Goal: Task Accomplishment & Management: Use online tool/utility

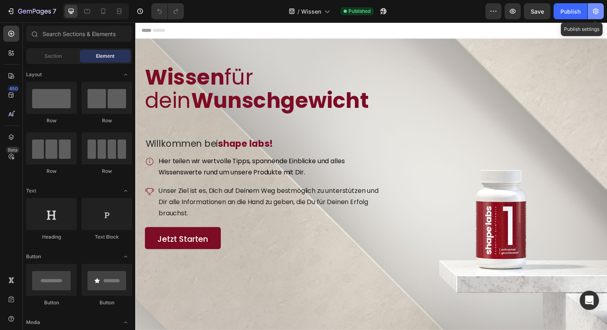
click at [595, 10] on icon "button" at bounding box center [595, 11] width 8 height 8
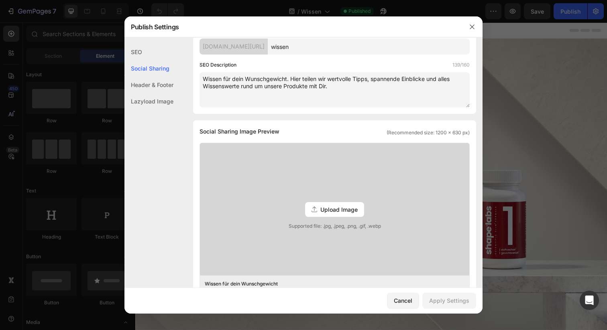
scroll to position [132, 0]
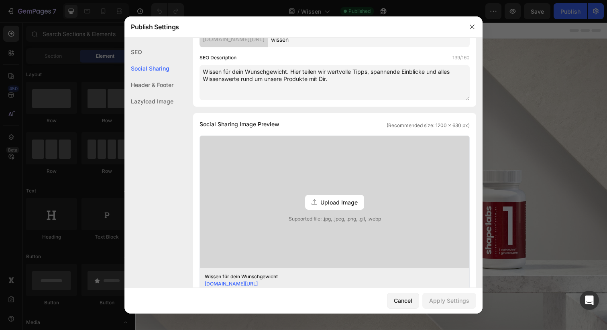
click at [343, 204] on span "Upload Image" at bounding box center [338, 202] width 37 height 8
click at [0, 0] on input "Upload Image Supported file: .jpg, .jpeg, .png, .gif, .webp" at bounding box center [0, 0] width 0 height 0
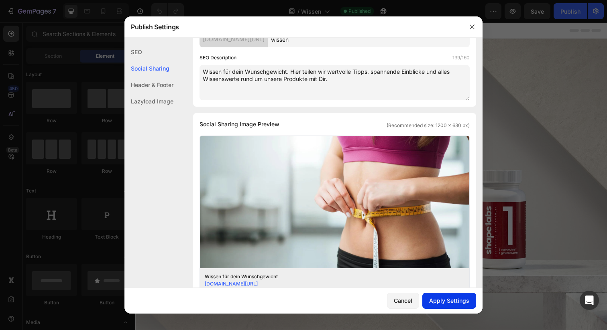
click at [449, 301] on div "Apply Settings" at bounding box center [449, 301] width 40 height 8
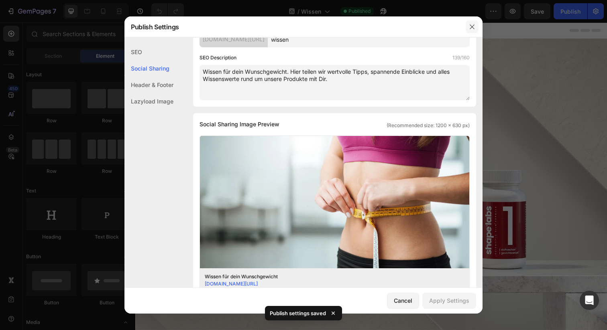
click at [470, 24] on icon "button" at bounding box center [472, 27] width 6 height 6
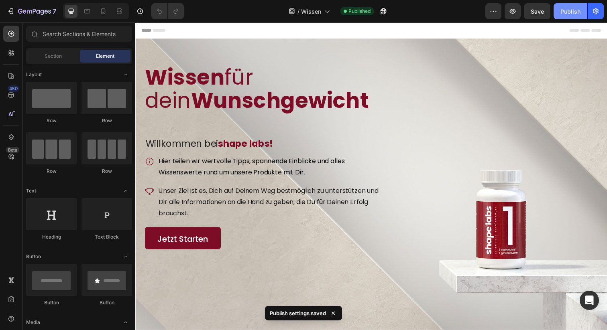
click at [566, 12] on div "Publish" at bounding box center [570, 11] width 20 height 8
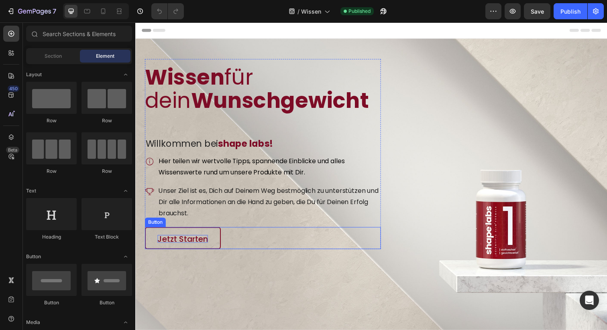
click at [208, 241] on p "Jetzt Starten" at bounding box center [183, 244] width 51 height 8
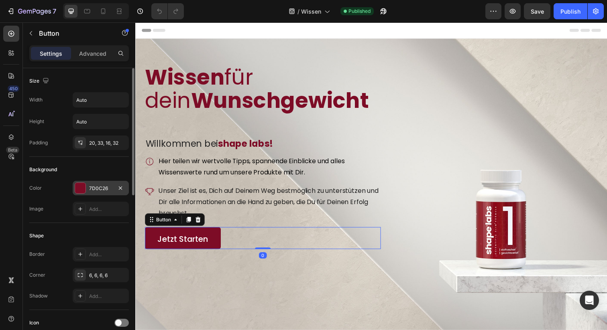
click at [108, 186] on div "7D0C26" at bounding box center [100, 188] width 23 height 7
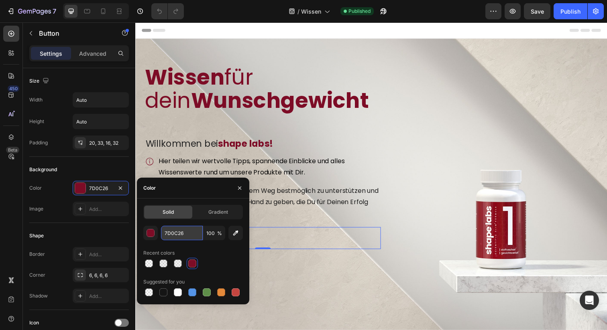
click at [187, 233] on input "7D0C26" at bounding box center [182, 233] width 42 height 14
click at [239, 189] on icon "button" at bounding box center [239, 188] width 6 height 6
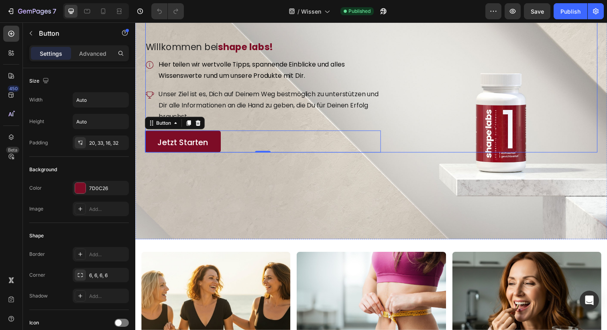
scroll to position [202, 0]
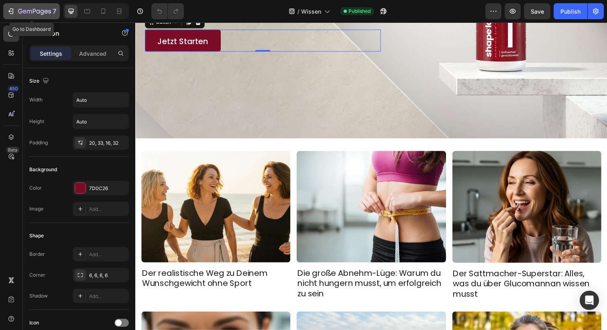
click at [20, 14] on icon "button" at bounding box center [34, 11] width 33 height 7
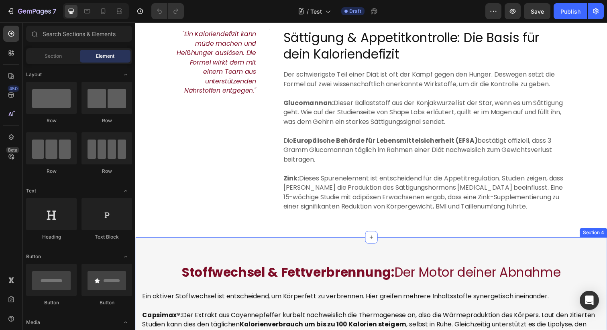
scroll to position [424, 0]
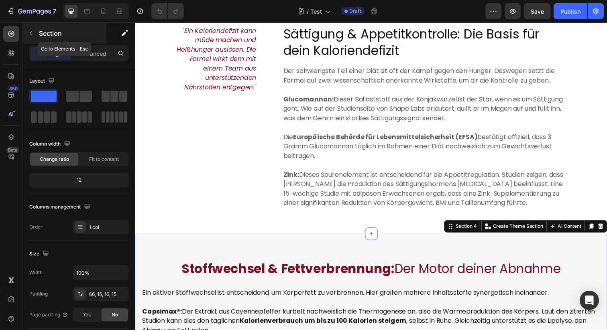
click at [29, 34] on icon "button" at bounding box center [31, 33] width 6 height 6
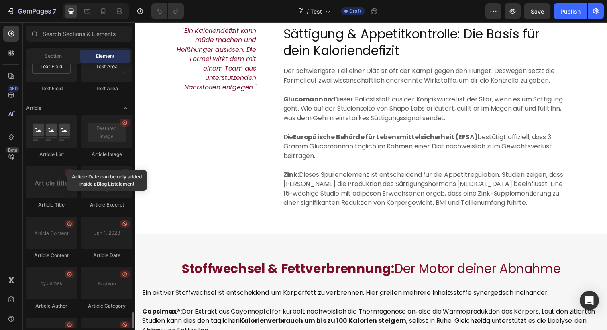
scroll to position [2114, 0]
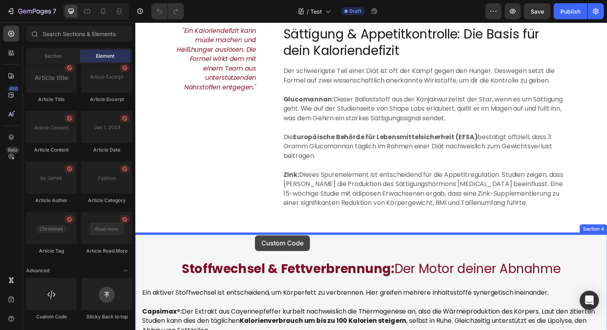
drag, startPoint x: 200, startPoint y: 325, endPoint x: 257, endPoint y: 240, distance: 102.4
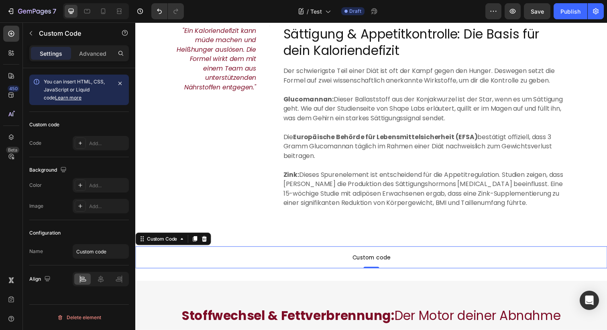
click at [358, 260] on span "Custom code" at bounding box center [375, 263] width 481 height 10
click at [89, 144] on div "Add..." at bounding box center [108, 143] width 38 height 7
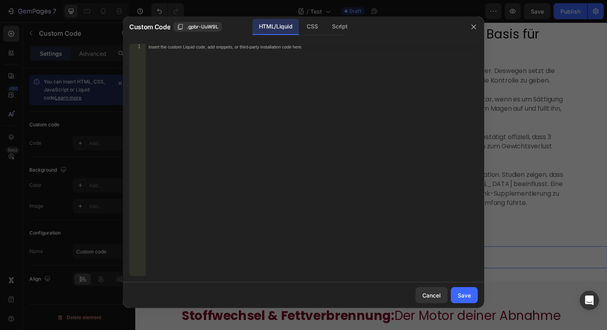
click at [264, 77] on div "Insert the custom Liquid code, add snippets, or third-party installation code h…" at bounding box center [311, 166] width 332 height 245
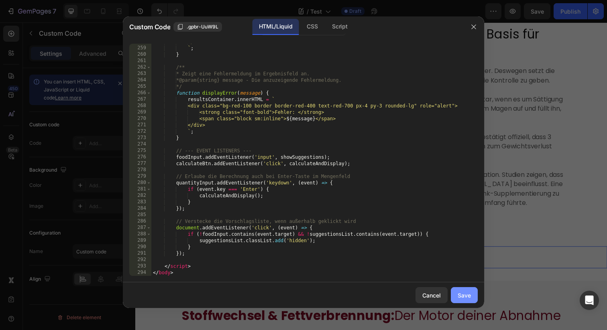
click at [464, 297] on div "Save" at bounding box center [463, 295] width 13 height 8
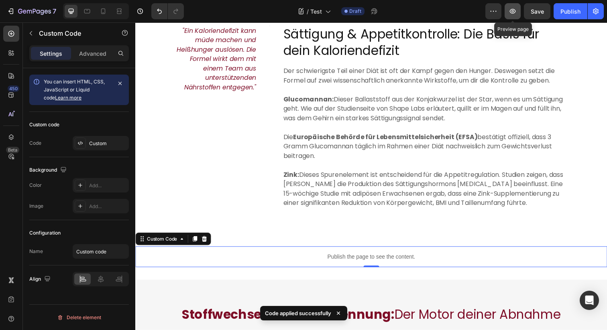
click at [510, 12] on icon "button" at bounding box center [512, 11] width 8 height 8
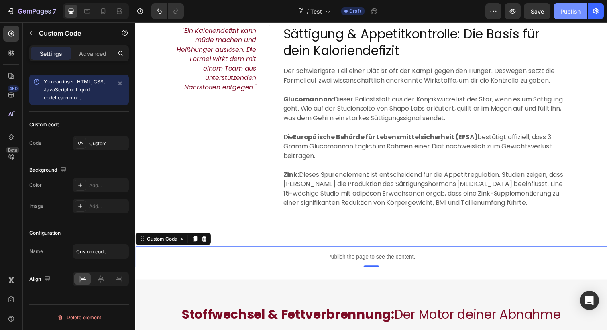
click at [565, 7] on div "Publish" at bounding box center [570, 11] width 20 height 8
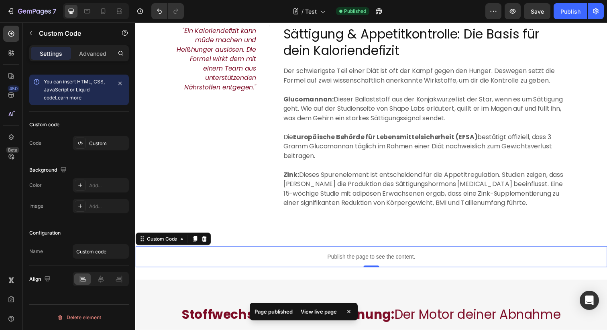
click at [311, 317] on div "View live page" at bounding box center [319, 311] width 46 height 11
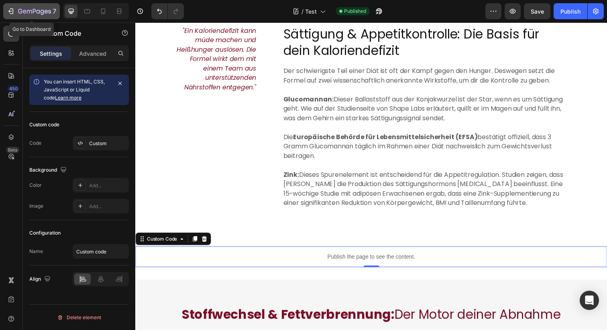
click at [32, 14] on icon "button" at bounding box center [34, 11] width 33 height 7
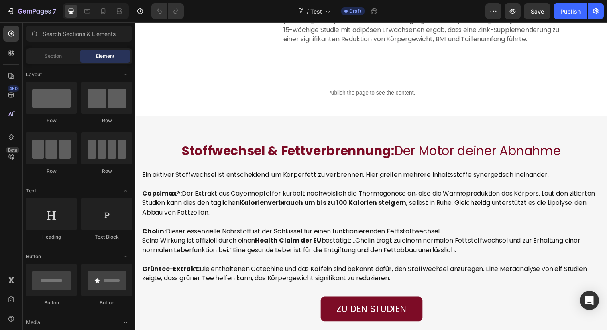
scroll to position [569, 0]
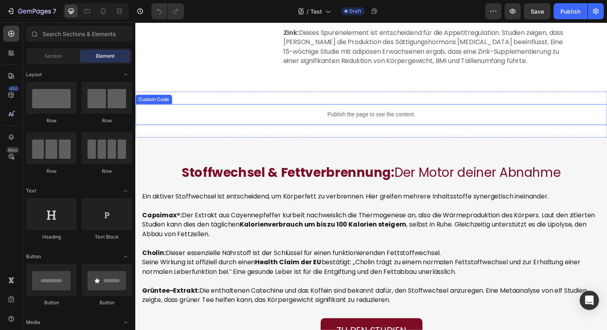
click at [327, 114] on p "Publish the page to see the content." at bounding box center [375, 116] width 481 height 8
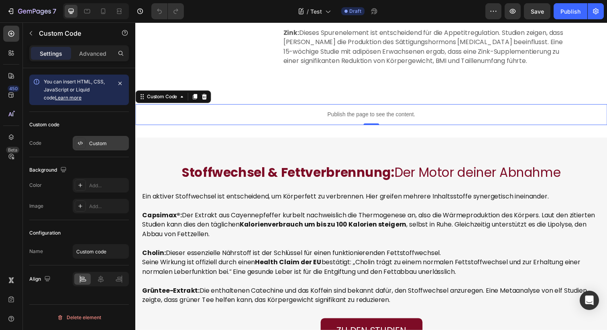
click at [90, 145] on div "Custom" at bounding box center [108, 143] width 38 height 7
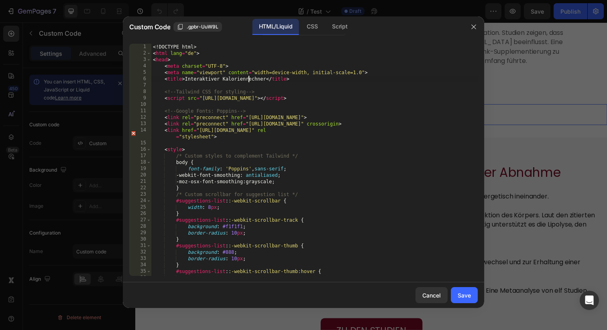
click at [248, 81] on div "<! DOCTYPE html > < html lang = "de" > < head > < meta charset = "UTF-8" > < me…" at bounding box center [314, 166] width 326 height 245
type textarea "</html>"
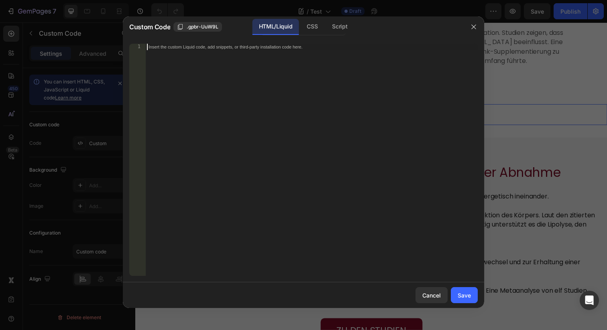
paste textarea "<!-- Bis hier kopieren -->"
type textarea "<!-- Bis hier kopieren -->"
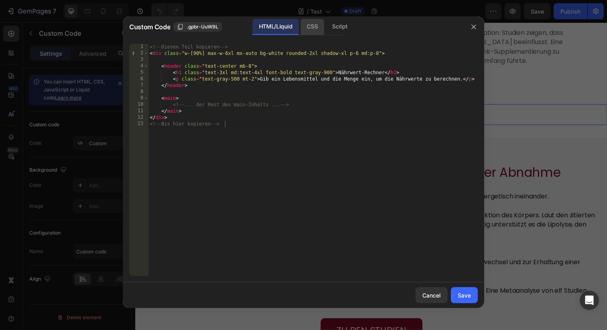
click at [325, 26] on div "CSS" at bounding box center [339, 27] width 28 height 16
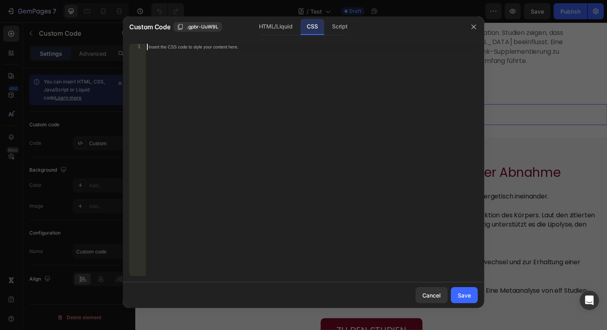
click at [272, 93] on div "Insert the CSS code to style your content here." at bounding box center [311, 166] width 332 height 245
paste textarea "}"
type textarea "}"
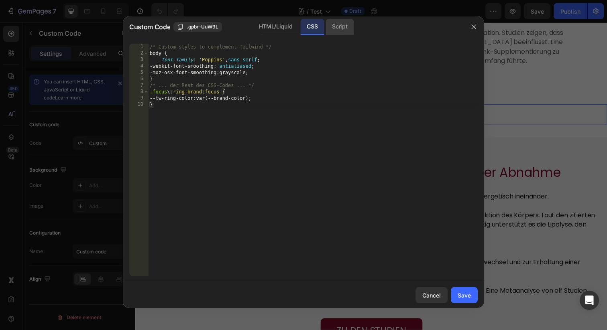
click at [345, 29] on div "Script" at bounding box center [339, 27] width 28 height 16
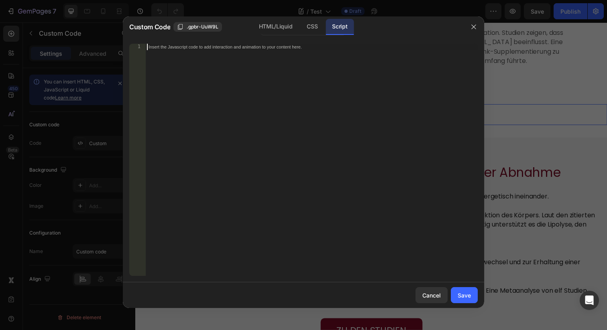
click at [238, 110] on div "Insert the Javascript code to add interaction and animation to your content her…" at bounding box center [311, 166] width 332 height 245
paste textarea "});"
type textarea "});"
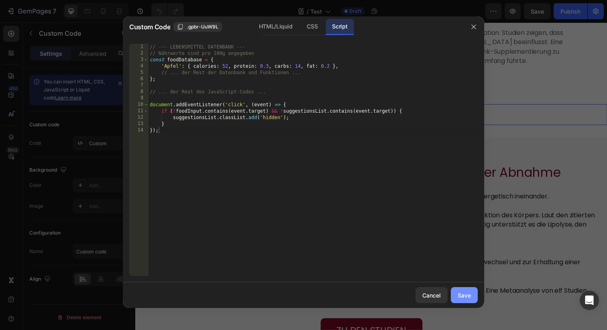
click at [459, 298] on div "Save" at bounding box center [463, 295] width 13 height 8
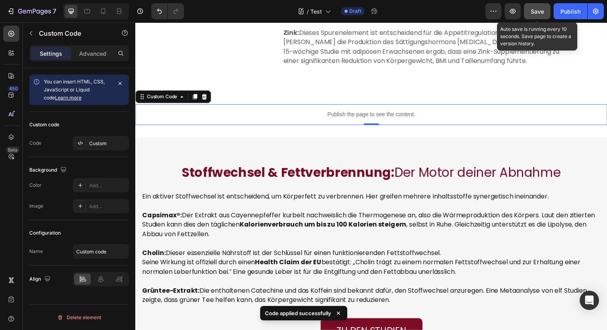
click at [540, 12] on span "Save" at bounding box center [536, 11] width 13 height 7
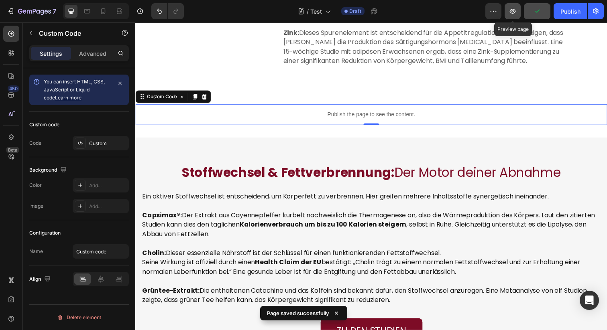
click at [516, 11] on icon "button" at bounding box center [512, 11] width 8 height 8
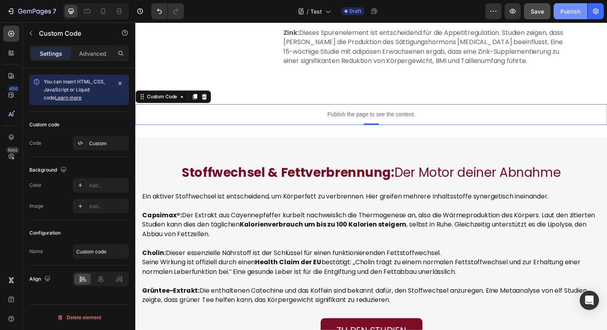
click at [564, 12] on div "Publish" at bounding box center [570, 11] width 20 height 8
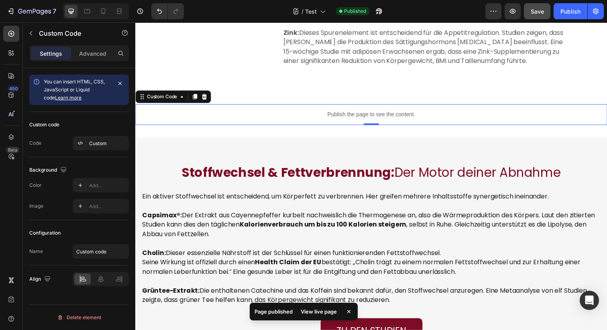
click at [327, 312] on div "View live page" at bounding box center [319, 311] width 46 height 11
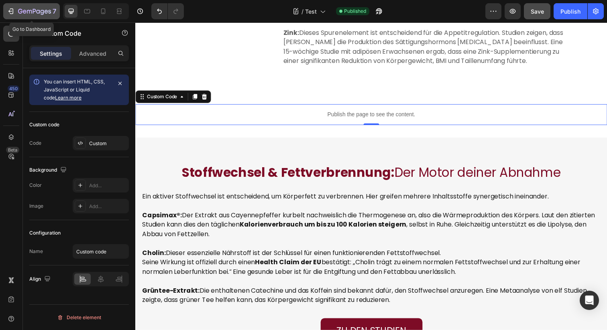
click at [34, 10] on icon "button" at bounding box center [34, 11] width 33 height 7
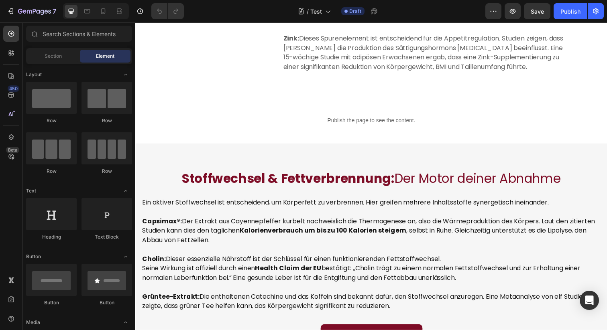
scroll to position [563, 0]
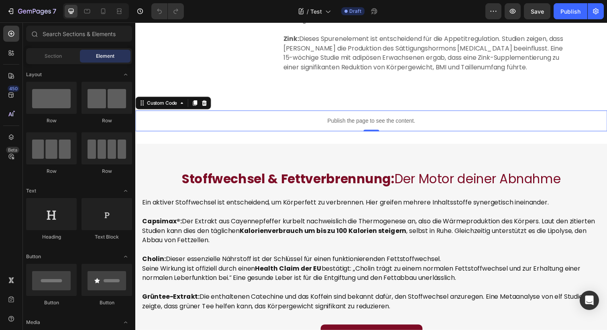
click at [338, 120] on p "Publish the page to see the content." at bounding box center [375, 123] width 481 height 8
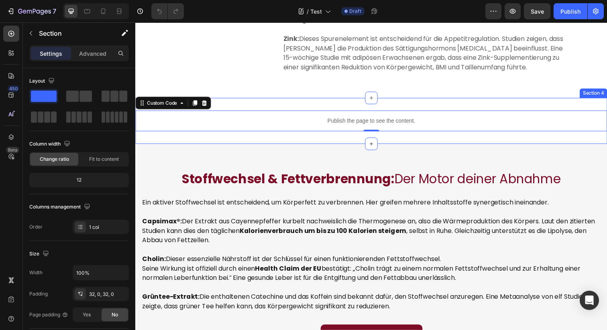
click at [333, 101] on div "Publish the page to see the content. Custom Code 0 Section 4" at bounding box center [375, 123] width 481 height 47
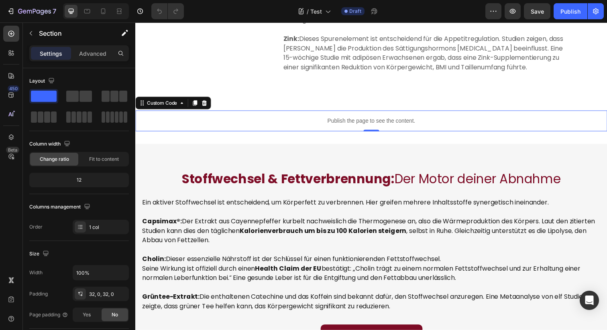
click at [334, 126] on p "Publish the page to see the content." at bounding box center [375, 123] width 481 height 8
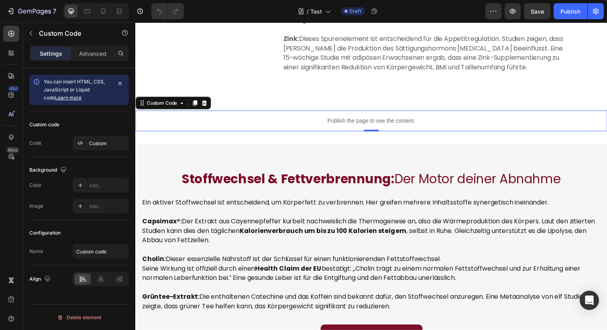
click at [104, 92] on div "You can insert HTML, CSS, JavaScript or Liquid code Learn more" at bounding box center [77, 90] width 67 height 24
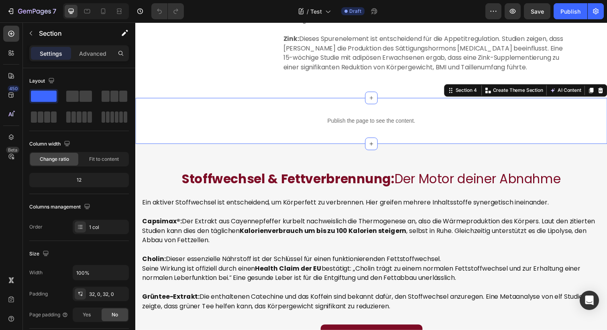
click at [276, 140] on div "Publish the page to see the content. Custom Code Section 4 Create Theme Section…" at bounding box center [375, 123] width 481 height 47
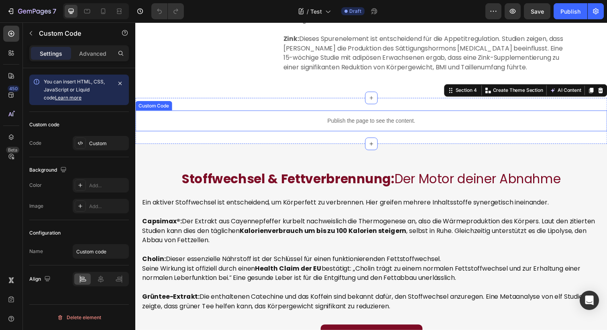
click at [266, 123] on p "Publish the page to see the content." at bounding box center [375, 123] width 481 height 8
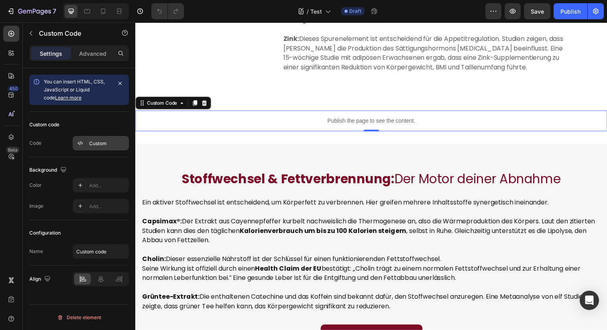
click at [93, 147] on div "Custom" at bounding box center [101, 143] width 56 height 14
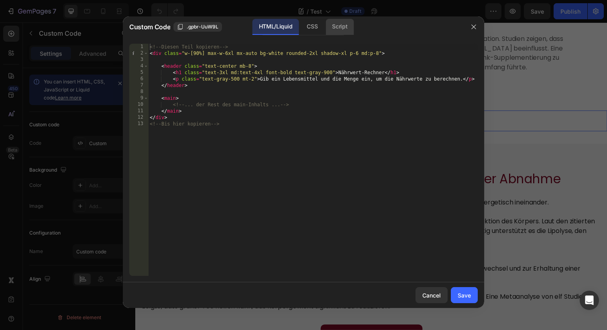
click at [339, 31] on div "Script" at bounding box center [339, 27] width 28 height 16
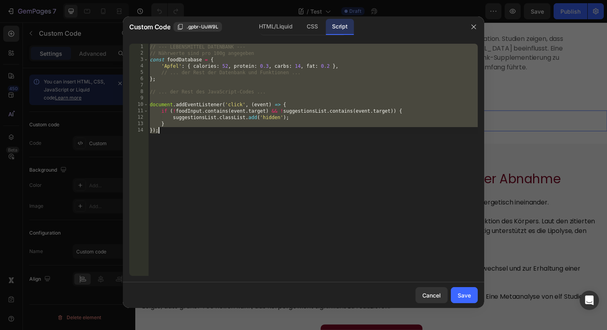
click at [257, 140] on div "// --- LEBENSMITTEL DATENBANK --- // Nährwerte sind pro 100g angegeben const fo…" at bounding box center [312, 166] width 329 height 245
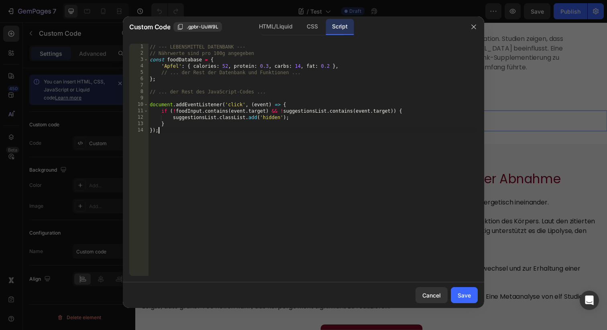
type textarea "} });"
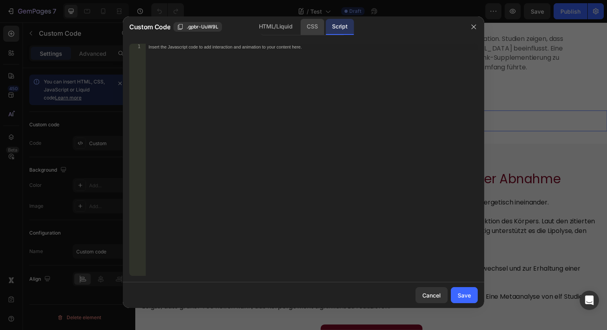
click at [316, 24] on div "CSS" at bounding box center [312, 27] width 24 height 16
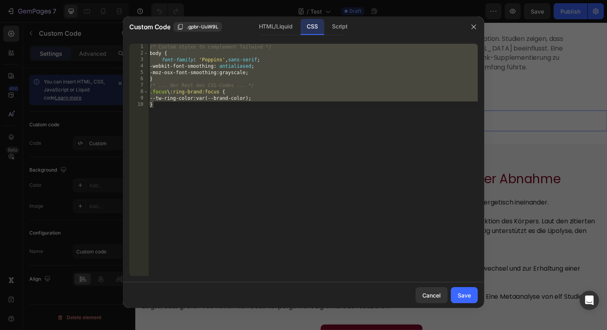
click at [267, 102] on div "/* Custom styles to complement Tailwind */ body { font-family : ' Poppins ' , s…" at bounding box center [312, 166] width 329 height 245
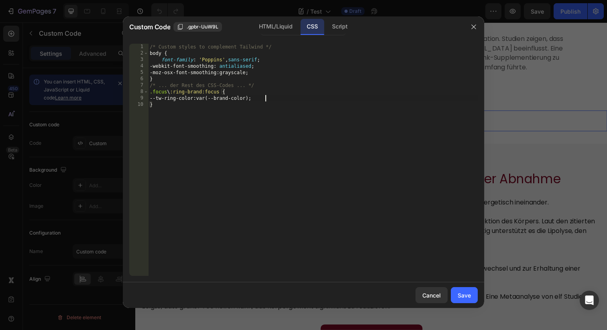
type textarea "--tw-ring-color: var(--brand-color); }"
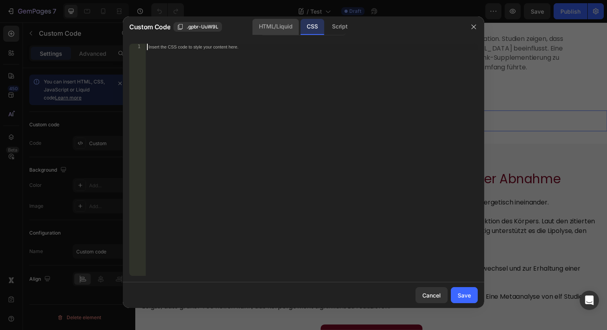
click at [275, 32] on div "HTML/Liquid" at bounding box center [275, 27] width 46 height 16
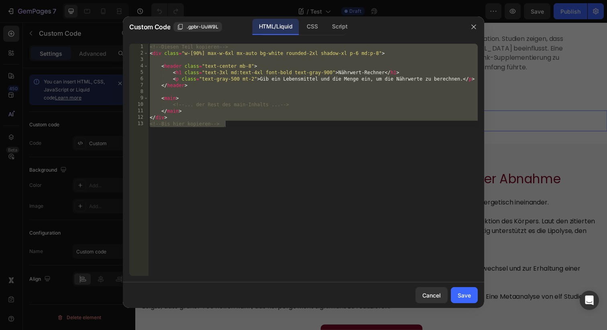
click at [252, 108] on div "<!-- Diesen Teil kopieren --> < div class = "w-[90%] max-w-6xl mx-auto bg-white…" at bounding box center [312, 166] width 329 height 245
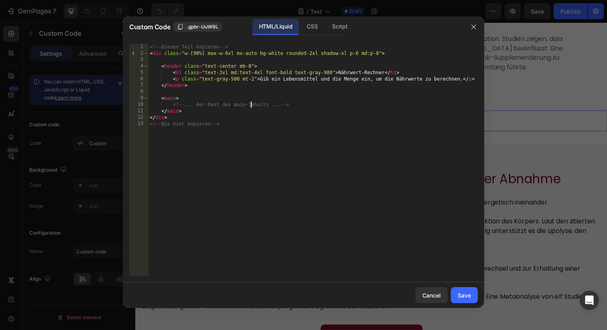
type textarea "</div> <!-- Bis hier kopieren -->"
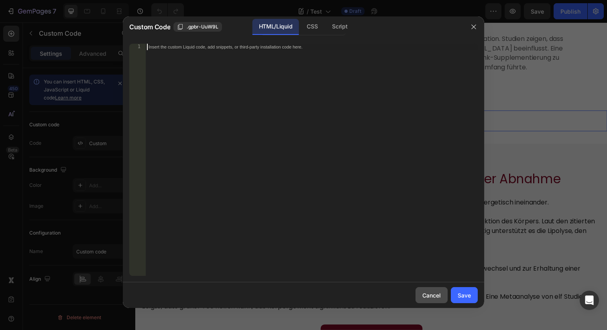
click at [432, 292] on div "Cancel" at bounding box center [431, 295] width 18 height 8
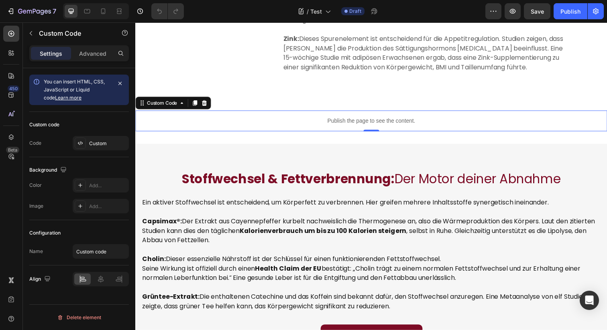
click at [384, 113] on div "Publish the page to see the content." at bounding box center [375, 122] width 481 height 21
click at [106, 143] on div "Custom" at bounding box center [108, 143] width 38 height 7
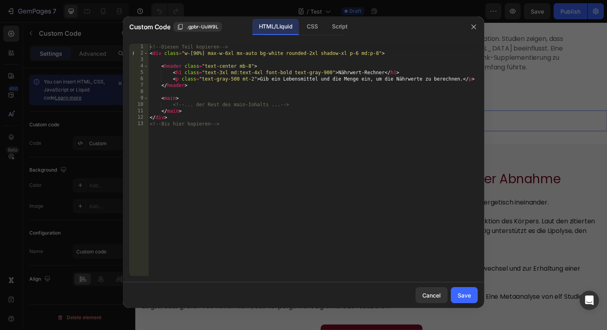
click at [274, 118] on div "<!-- Diesen Teil kopieren --> < div class = "w-[90%] max-w-6xl mx-auto bg-white…" at bounding box center [312, 166] width 329 height 245
type textarea "</div> <!-- Bis hier kopieren -->"
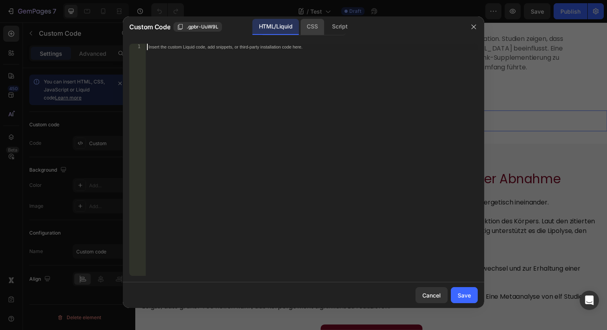
click at [325, 29] on div "CSS" at bounding box center [339, 27] width 28 height 16
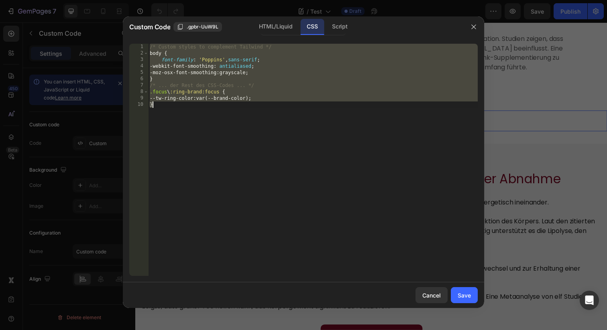
click at [270, 84] on div "/* Custom styles to complement Tailwind */ body { font-family : ' Poppins ' , s…" at bounding box center [312, 166] width 329 height 245
type textarea "--tw-ring-color: var(--brand-color); }"
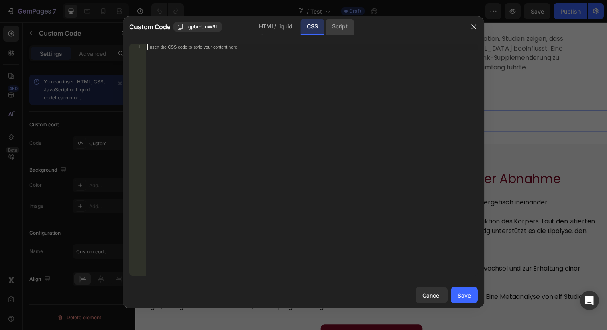
click at [340, 22] on div "Script" at bounding box center [339, 27] width 28 height 16
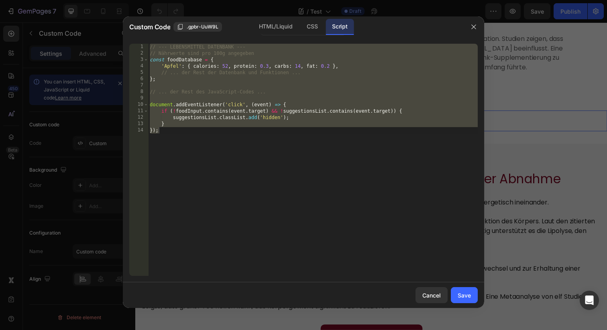
click at [290, 93] on div "// --- LEBENSMITTEL DATENBANK --- // Nährwerte sind pro 100g angegeben const fo…" at bounding box center [312, 166] width 329 height 245
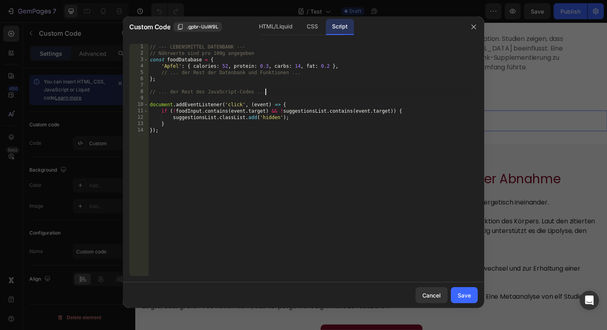
type textarea "} });"
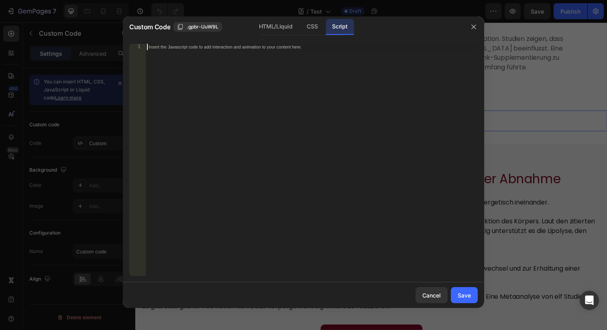
click at [242, 105] on div "Insert the Javascript code to add interaction and animation to your content her…" at bounding box center [311, 166] width 332 height 245
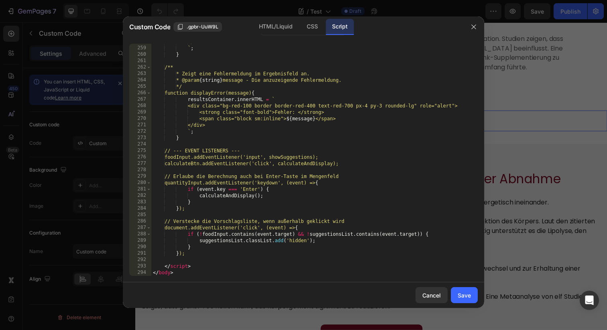
click at [285, 148] on div "</div> ` ; } /** * Zeigt eine Fehlermeldung im Ergebnisfeld an. * @param { stri…" at bounding box center [314, 161] width 326 height 245
type textarea "</html>"
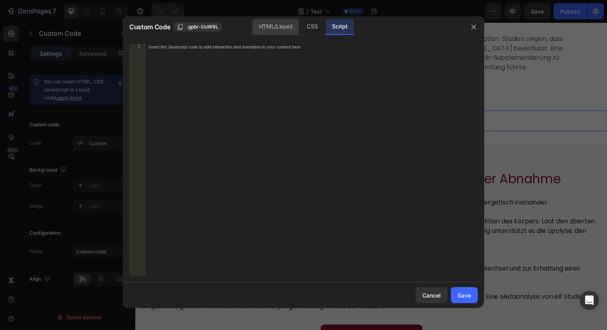
click at [300, 27] on div "HTML/Liquid" at bounding box center [312, 27] width 24 height 16
click at [263, 93] on div "Insert the custom Liquid code, add snippets, or third-party installation code h…" at bounding box center [311, 166] width 332 height 245
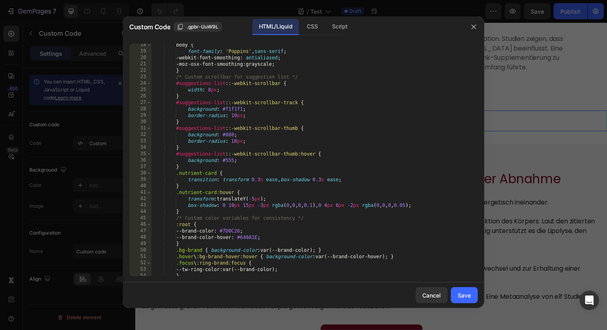
scroll to position [0, 0]
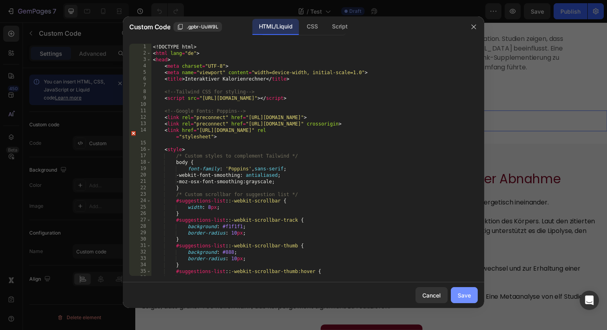
click at [462, 298] on div "Save" at bounding box center [463, 295] width 13 height 8
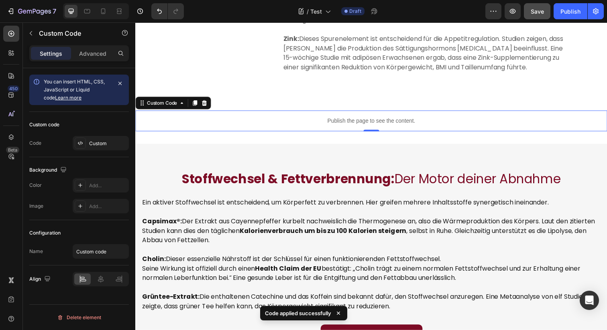
click at [538, 13] on span "Save" at bounding box center [536, 11] width 13 height 7
click at [511, 10] on icon "button" at bounding box center [512, 11] width 8 height 8
click at [97, 142] on div "Custom" at bounding box center [108, 143] width 38 height 7
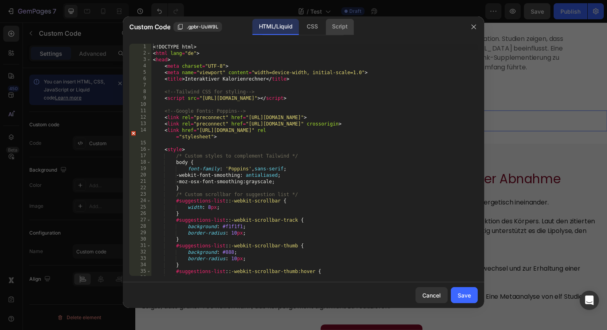
click at [335, 28] on div "Script" at bounding box center [339, 27] width 28 height 16
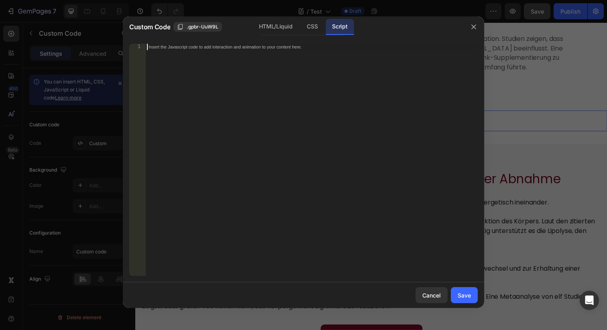
click at [306, 83] on div "Insert the Javascript code to add interaction and animation to your content her…" at bounding box center [311, 166] width 332 height 245
paste textarea "});"
type textarea "});"
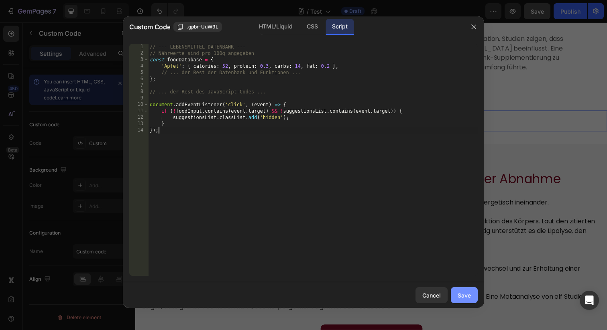
click at [459, 294] on div "Save" at bounding box center [463, 295] width 13 height 8
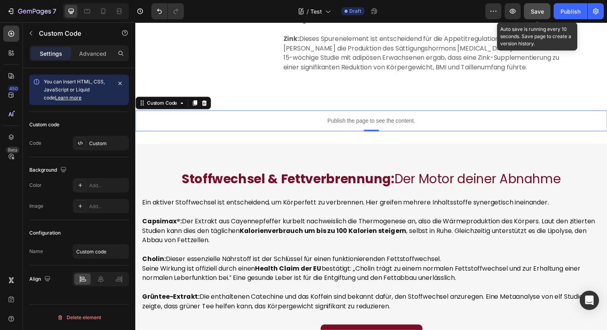
click at [539, 10] on span "Save" at bounding box center [536, 11] width 13 height 7
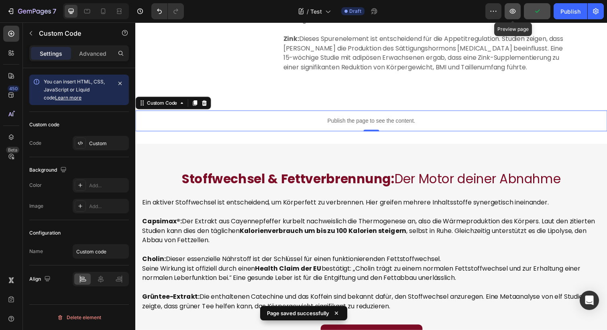
click at [510, 17] on button "button" at bounding box center [512, 11] width 16 height 16
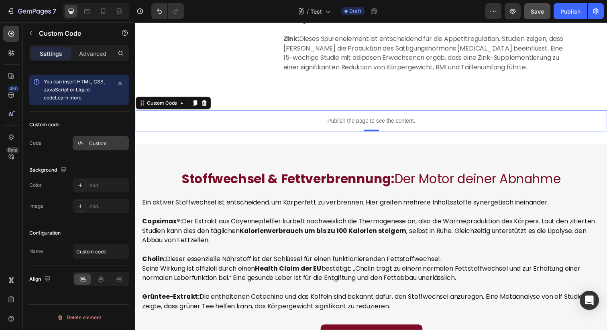
click at [114, 144] on div "Custom" at bounding box center [108, 143] width 38 height 7
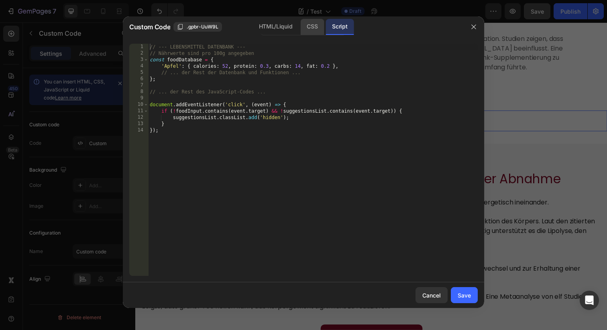
click at [311, 30] on div "CSS" at bounding box center [312, 27] width 24 height 16
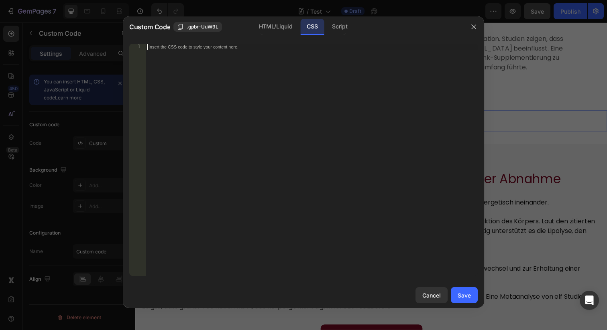
click at [240, 91] on div "Insert the CSS code to style your content here." at bounding box center [311, 166] width 332 height 245
paste textarea "}"
type textarea "}"
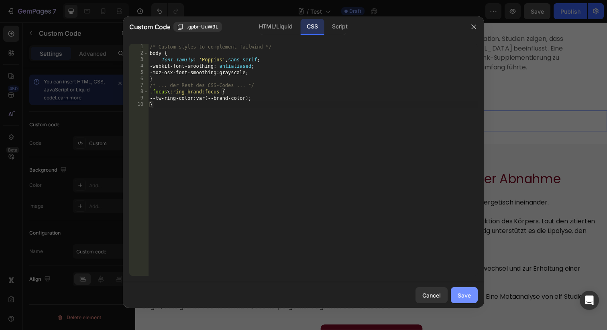
click at [461, 297] on div "Save" at bounding box center [463, 295] width 13 height 8
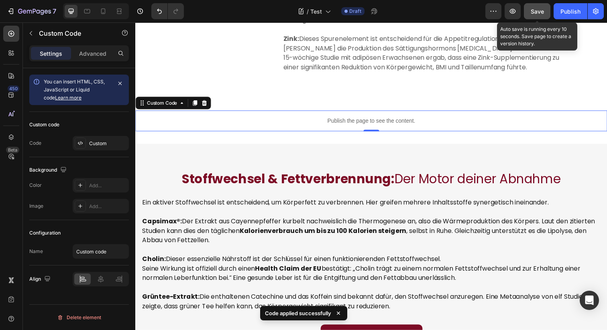
click at [535, 11] on span "Save" at bounding box center [536, 11] width 13 height 7
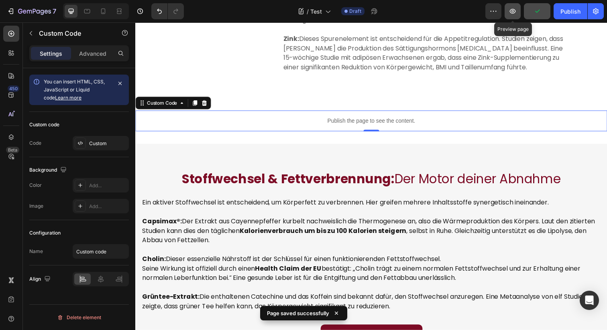
click at [512, 11] on icon "button" at bounding box center [513, 11] width 6 height 5
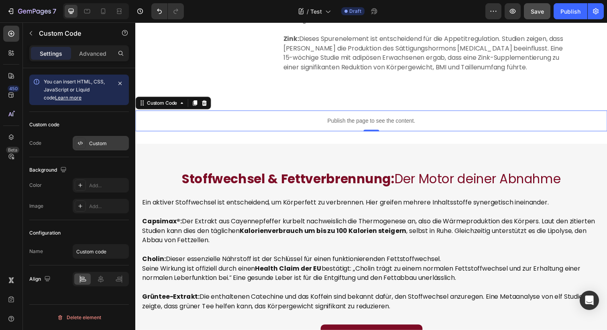
click at [99, 145] on div "Custom" at bounding box center [108, 143] width 38 height 7
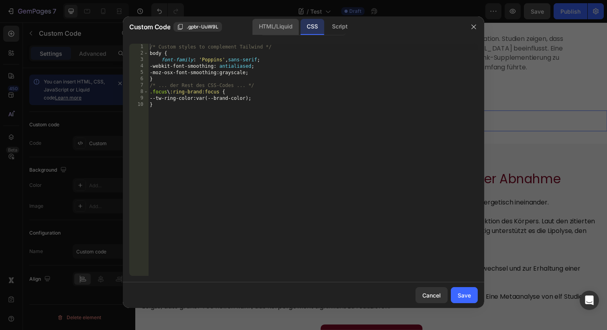
click at [275, 29] on div "HTML/Liquid" at bounding box center [275, 27] width 46 height 16
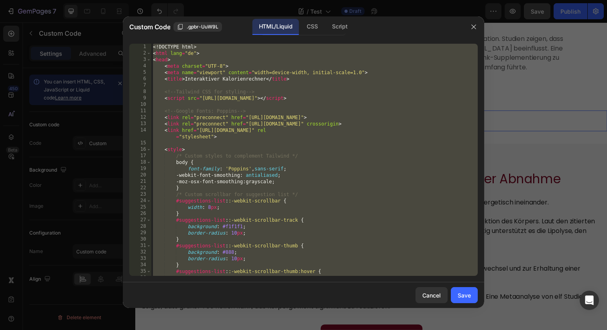
type textarea "</html>"
click at [255, 84] on div "<! DOCTYPE html > < html lang = "de" > < head > < meta charset = "UTF-8" > < me…" at bounding box center [314, 166] width 326 height 245
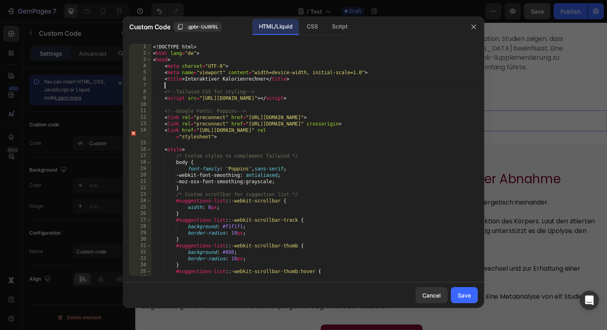
type textarea "</html>"
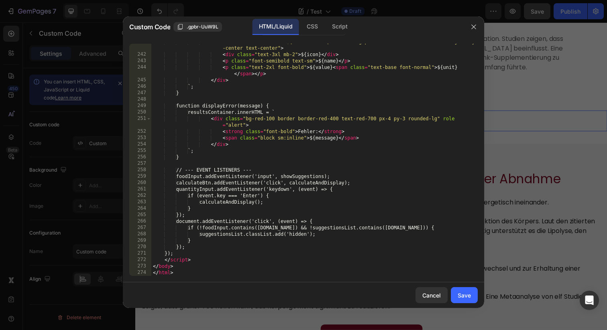
scroll to position [1636, 0]
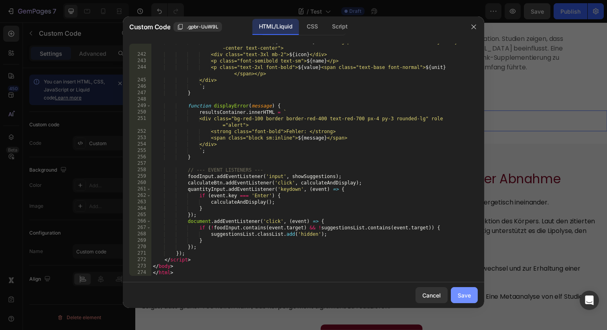
click at [463, 299] on div "Save" at bounding box center [463, 295] width 13 height 8
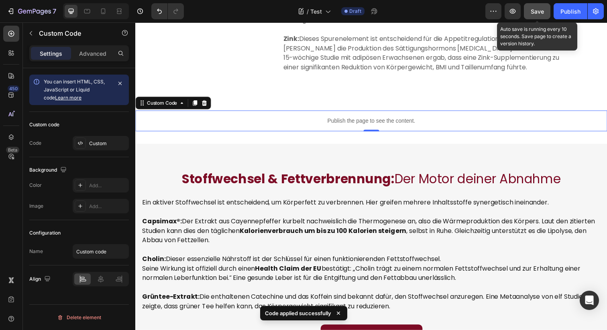
click at [533, 11] on span "Save" at bounding box center [536, 11] width 13 height 7
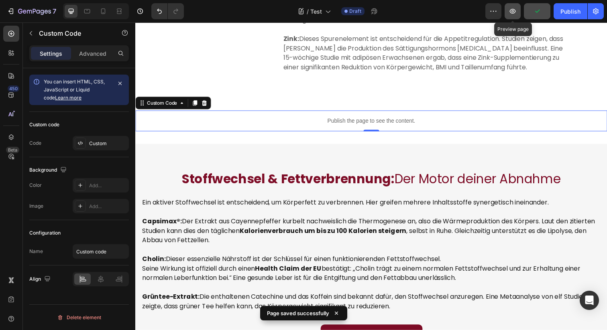
click at [510, 13] on icon "button" at bounding box center [512, 11] width 8 height 8
click at [518, 16] on button "button" at bounding box center [512, 11] width 16 height 16
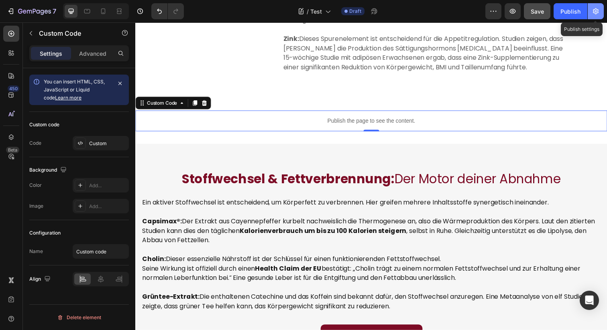
click at [596, 11] on icon "button" at bounding box center [596, 11] width 6 height 6
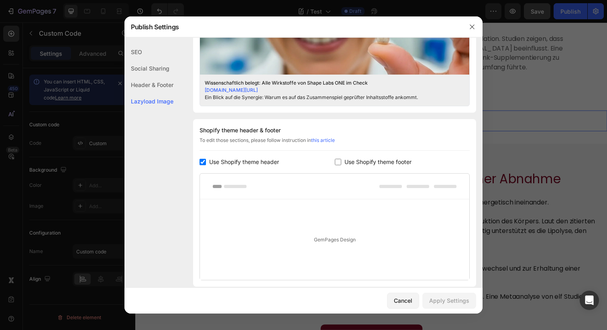
scroll to position [376, 0]
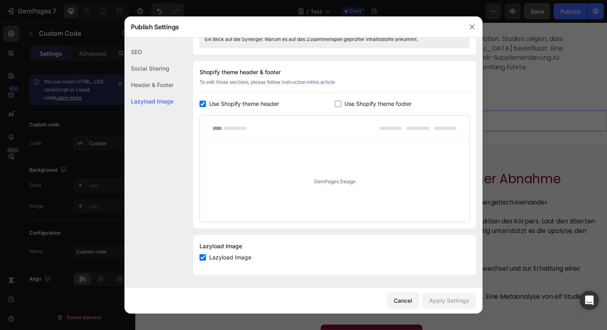
click at [152, 99] on div "Lazyload Image" at bounding box center [148, 101] width 49 height 16
click at [159, 93] on div "Header & Footer" at bounding box center [148, 101] width 49 height 16
click at [159, 77] on div "Social Sharing" at bounding box center [148, 85] width 49 height 16
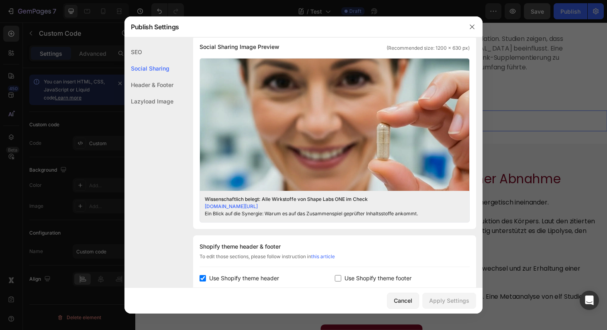
scroll to position [191, 0]
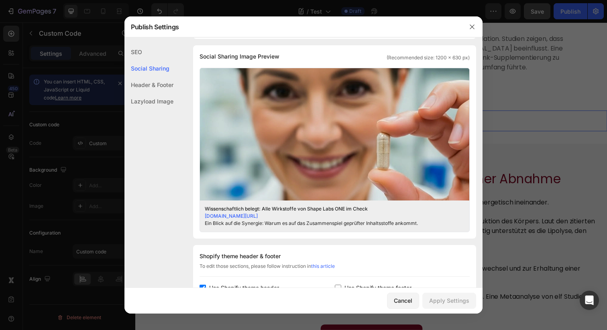
click at [149, 60] on div "SEO" at bounding box center [148, 68] width 49 height 16
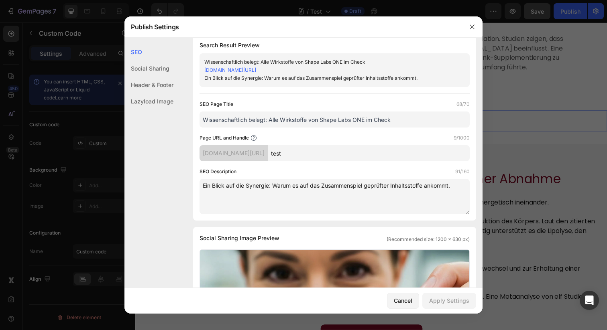
scroll to position [0, 0]
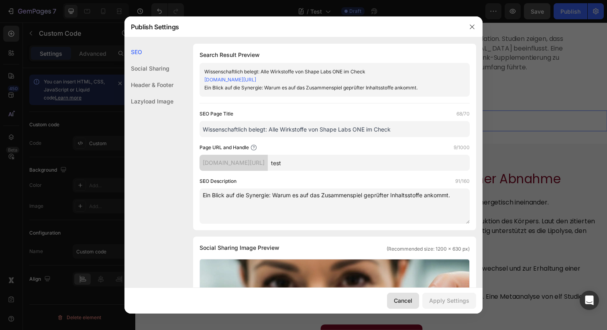
click at [409, 298] on div "Cancel" at bounding box center [403, 301] width 18 height 8
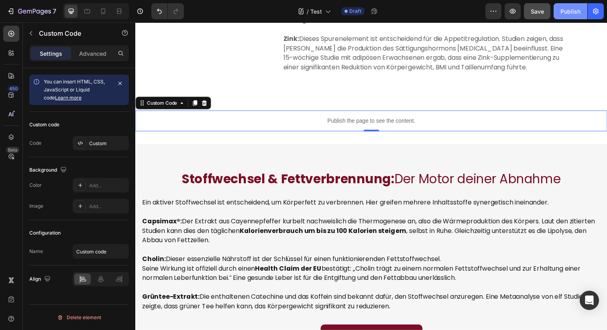
click at [575, 6] on button "Publish" at bounding box center [570, 11] width 34 height 16
click at [94, 50] on p "Advanced" at bounding box center [92, 53] width 27 height 8
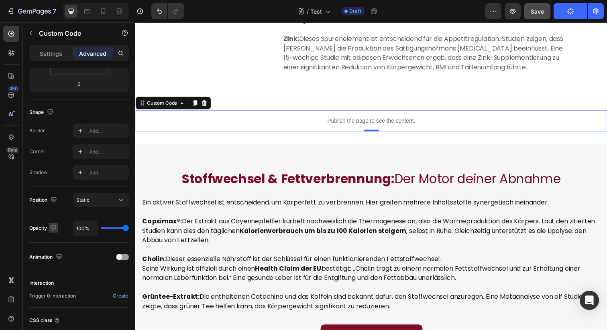
scroll to position [238, 0]
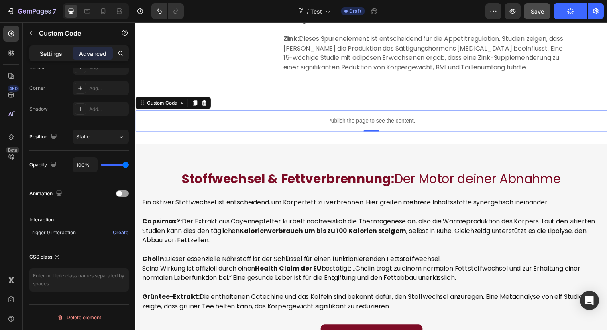
click at [51, 52] on p "Settings" at bounding box center [51, 53] width 22 height 8
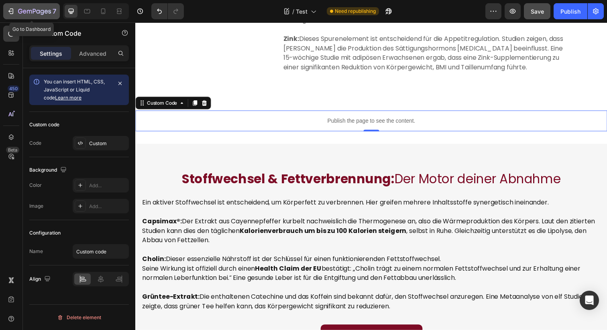
click at [25, 12] on icon "button" at bounding box center [25, 12] width 4 height 4
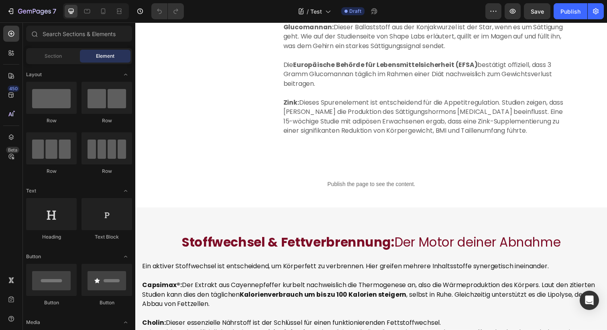
scroll to position [579, 0]
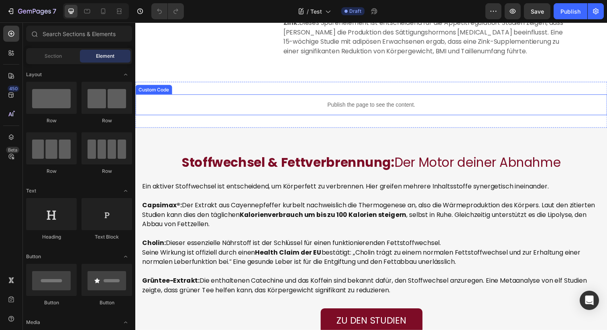
click at [316, 105] on p "Publish the page to see the content." at bounding box center [375, 106] width 481 height 8
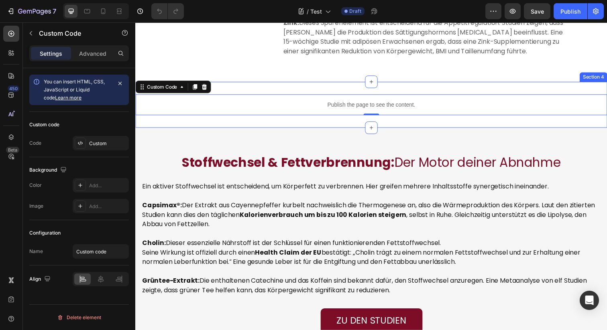
click at [291, 90] on div "Publish the page to see the content. Custom Code 0 Section 4" at bounding box center [375, 106] width 481 height 47
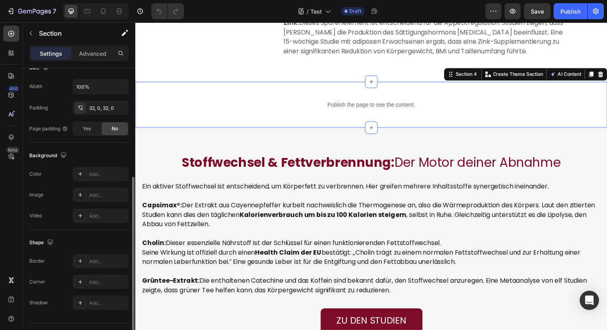
scroll to position [205, 0]
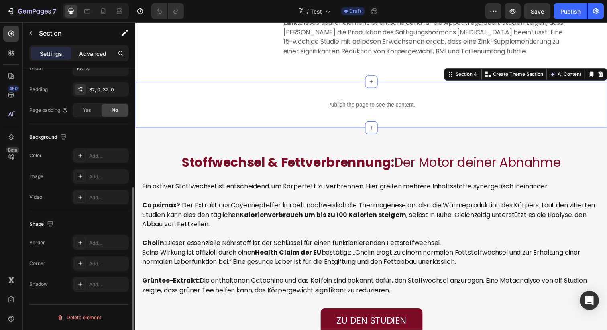
click at [86, 57] on p "Advanced" at bounding box center [92, 53] width 27 height 8
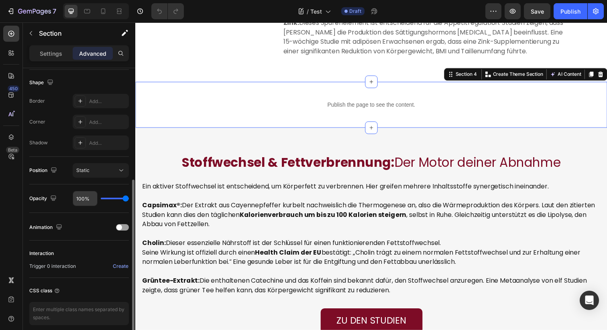
scroll to position [238, 0]
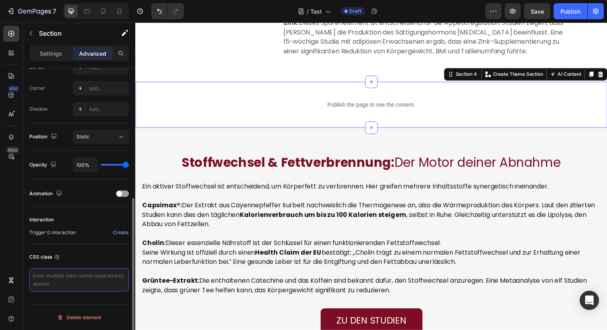
click at [64, 283] on textarea at bounding box center [79, 279] width 100 height 23
click at [88, 272] on textarea at bounding box center [79, 279] width 100 height 23
paste textarea "/* Custom styles to complement Tailwind */ body { font-family: 'Poppins', sans-…"
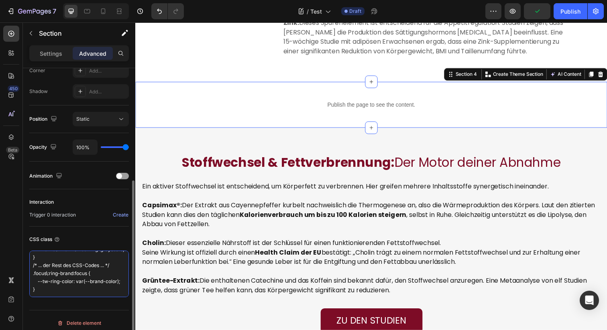
scroll to position [65, 0]
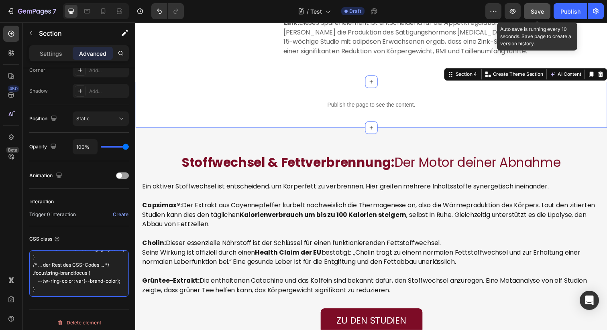
type textarea "/* Custom styles to complement Tailwind */ body { font-family: 'Poppins', sans-…"
click at [528, 11] on button "Save" at bounding box center [537, 11] width 26 height 16
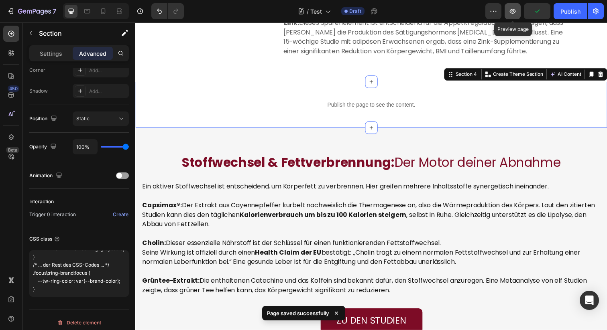
click at [514, 8] on icon "button" at bounding box center [512, 11] width 8 height 8
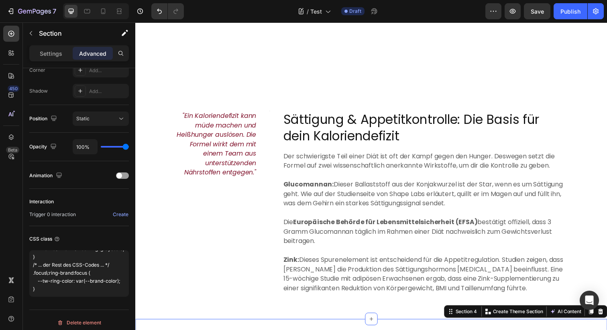
scroll to position [0, 0]
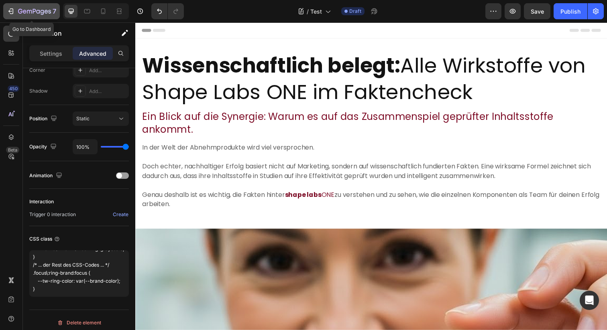
click at [27, 12] on icon "button" at bounding box center [29, 12] width 5 height 4
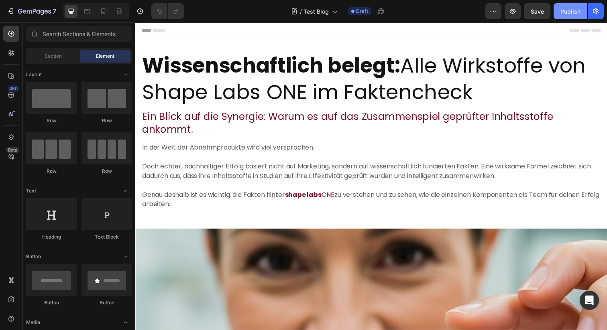
click at [565, 12] on div "Publish" at bounding box center [570, 11] width 20 height 8
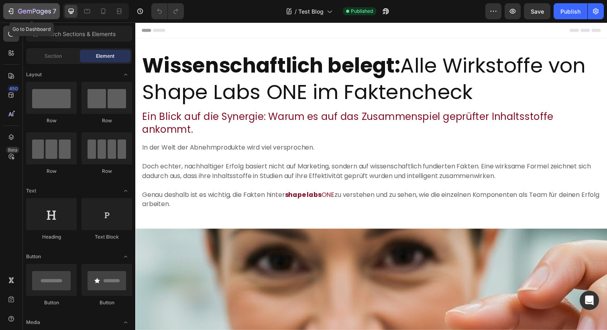
click at [34, 4] on button "7" at bounding box center [31, 11] width 57 height 16
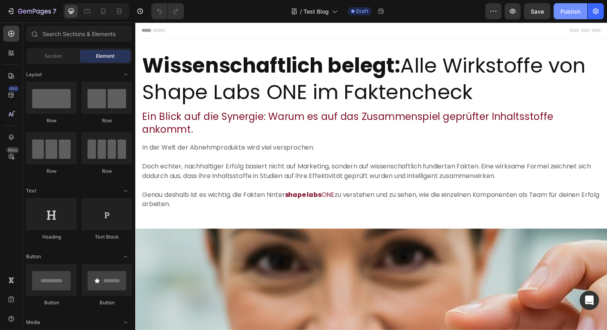
click at [570, 13] on div "Publish" at bounding box center [570, 11] width 20 height 8
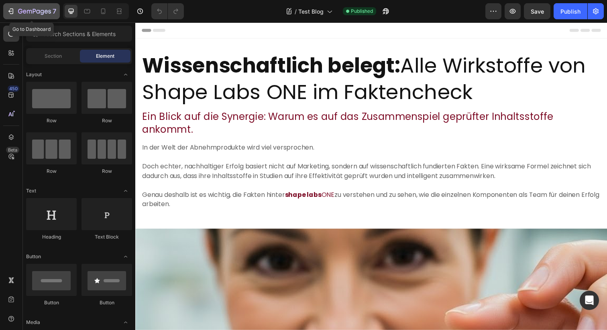
click at [24, 8] on icon "button" at bounding box center [34, 11] width 33 height 7
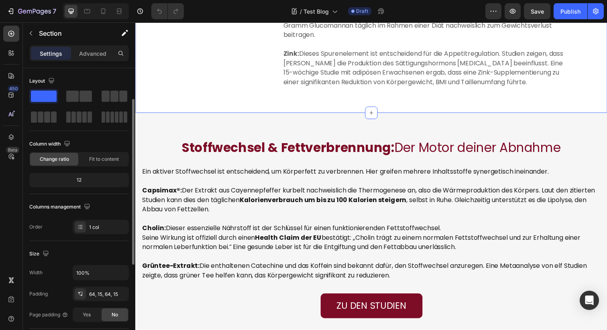
scroll to position [205, 0]
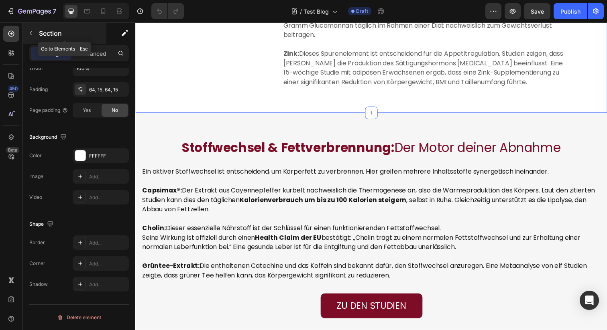
click at [33, 35] on icon "button" at bounding box center [31, 33] width 6 height 6
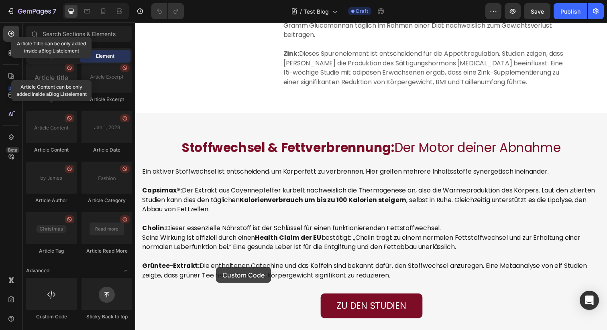
scroll to position [389, 0]
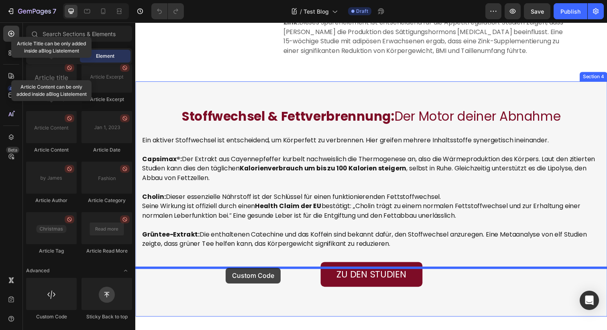
drag, startPoint x: 194, startPoint y: 314, endPoint x: 228, endPoint y: 274, distance: 52.1
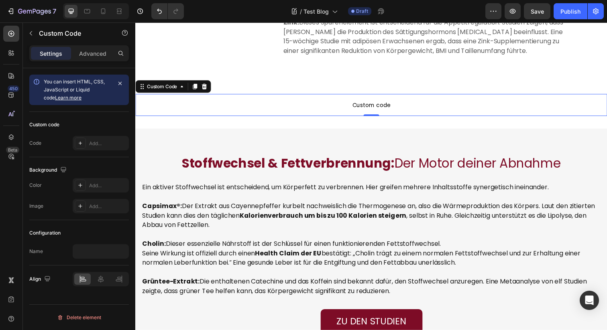
click at [76, 230] on div "Configuration" at bounding box center [79, 233] width 100 height 13
click at [98, 276] on icon at bounding box center [101, 279] width 8 height 8
click at [121, 87] on button "button" at bounding box center [119, 83] width 11 height 11
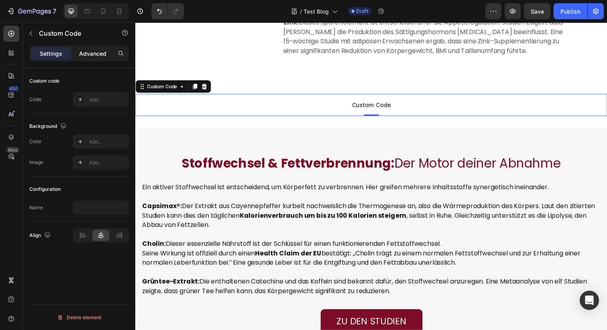
click at [89, 52] on p "Advanced" at bounding box center [92, 53] width 27 height 8
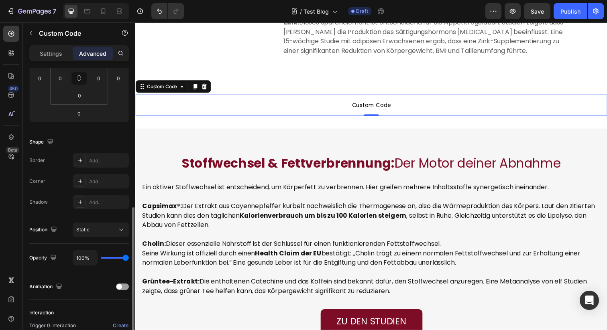
scroll to position [0, 0]
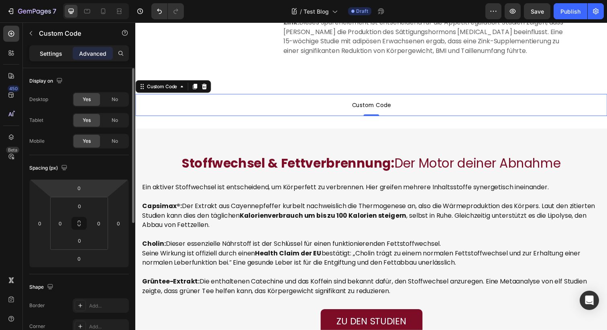
click at [56, 51] on p "Settings" at bounding box center [51, 53] width 22 height 8
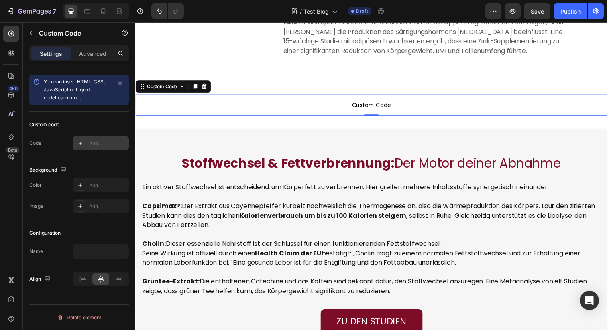
click at [85, 138] on div at bounding box center [80, 143] width 11 height 11
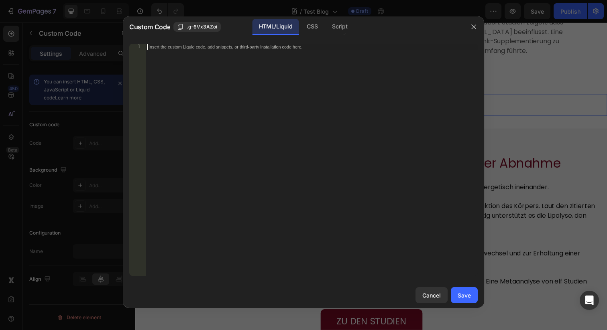
click at [265, 130] on div "Insert the custom Liquid code, add snippets, or third-party installation code h…" at bounding box center [311, 166] width 332 height 245
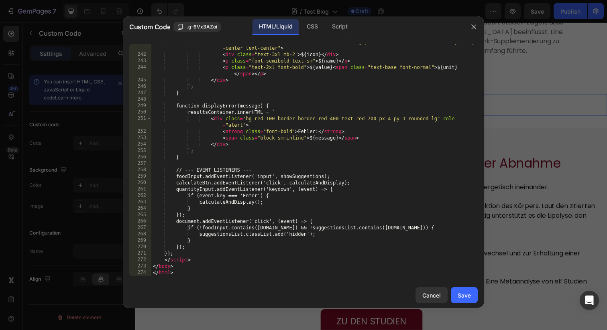
scroll to position [1636, 0]
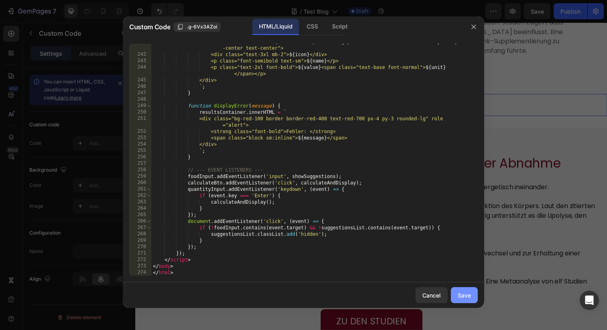
click at [469, 299] on div "Save" at bounding box center [463, 295] width 13 height 8
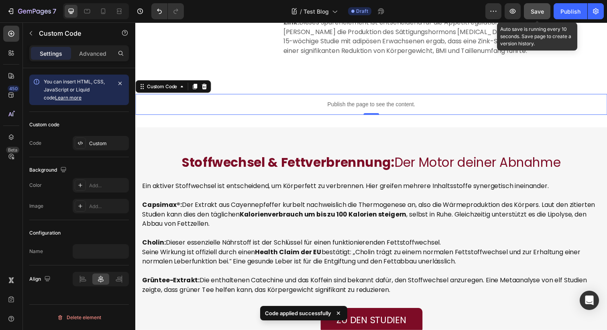
click at [534, 8] on span "Save" at bounding box center [536, 11] width 13 height 7
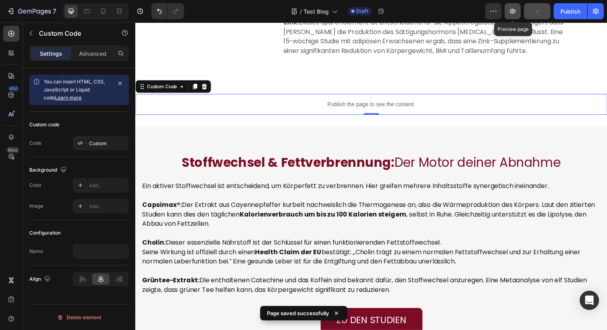
click at [509, 11] on icon "button" at bounding box center [512, 11] width 8 height 8
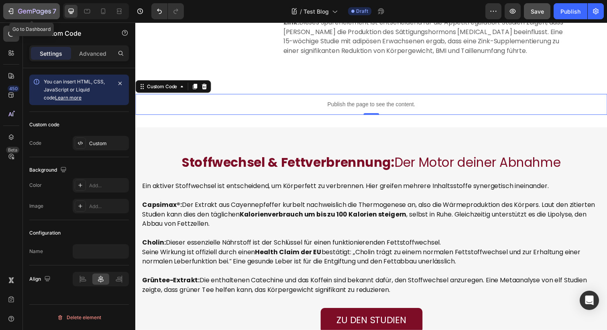
click at [9, 13] on icon "button" at bounding box center [11, 11] width 8 height 8
